Goal: Find specific page/section: Find specific page/section

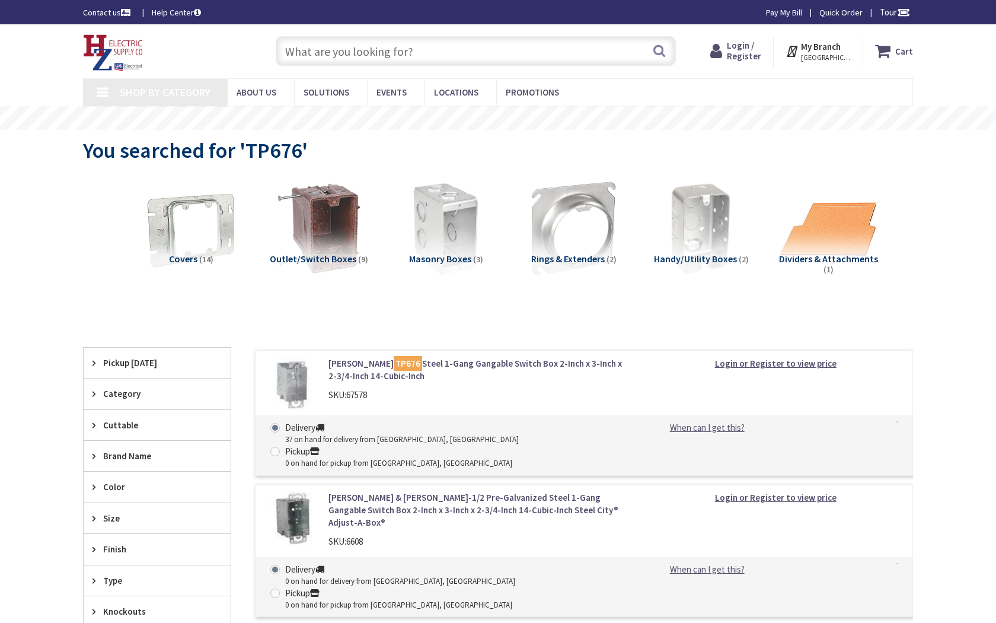
type input "[GEOGRAPHIC_DATA][PERSON_NAME], [GEOGRAPHIC_DATA]"
